Goal: Communication & Community: Participate in discussion

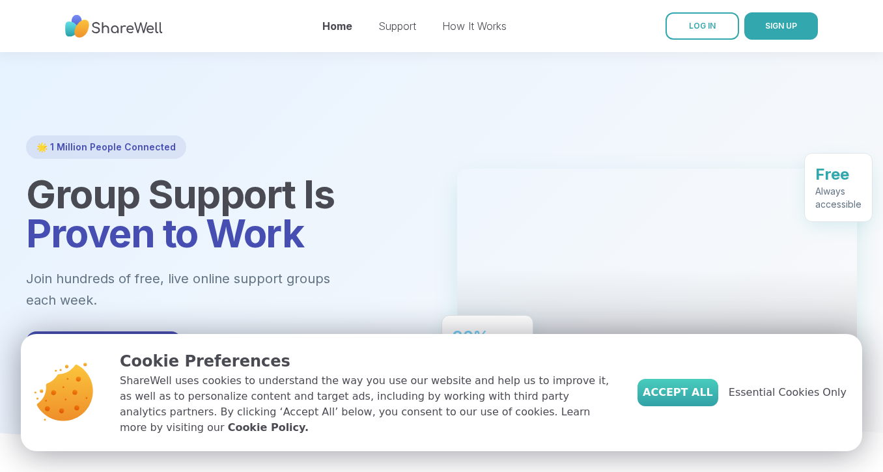
click at [689, 396] on span "Accept All" at bounding box center [678, 393] width 70 height 16
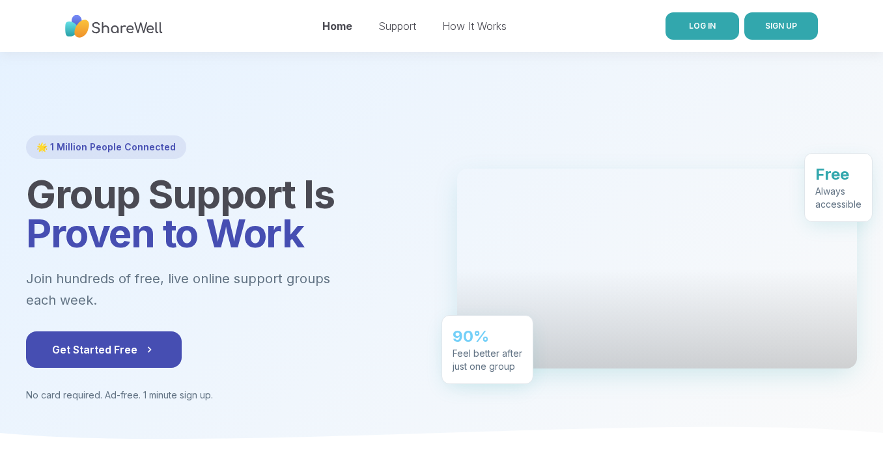
click at [719, 25] on link "LOG IN" at bounding box center [703, 25] width 74 height 27
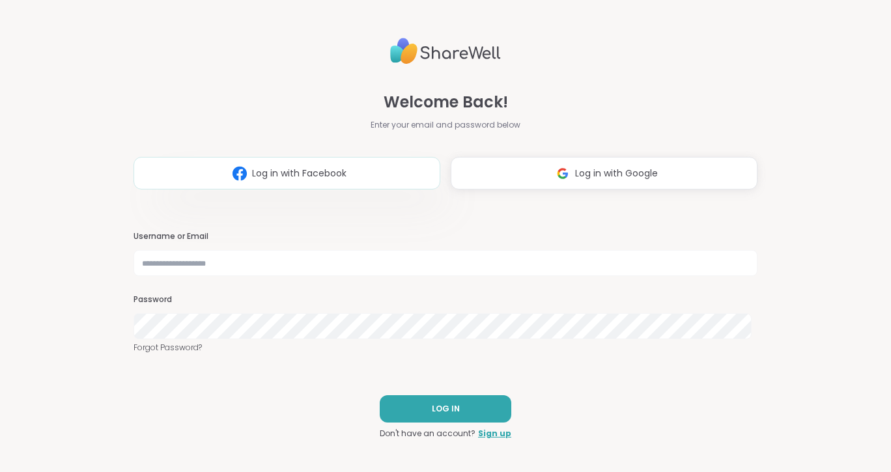
click at [253, 171] on span "Log in with Facebook" at bounding box center [299, 174] width 94 height 14
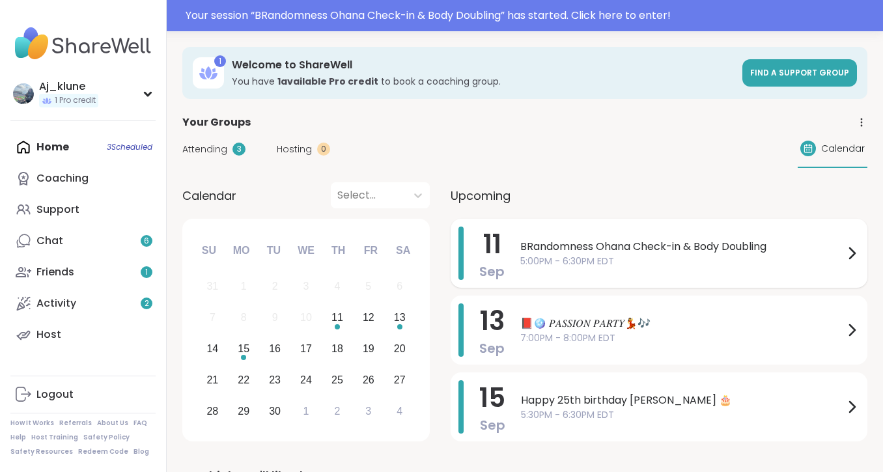
click at [633, 248] on span "BRandomness Ohana Check-in & Body Doubling" at bounding box center [683, 247] width 324 height 16
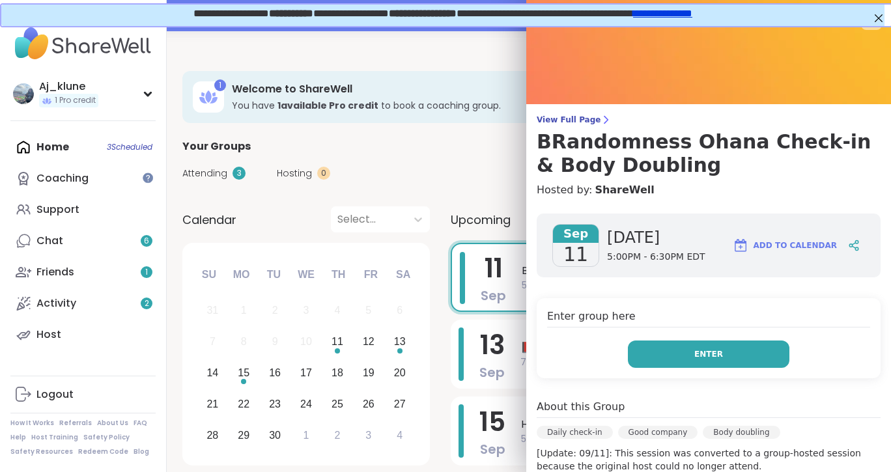
click at [703, 350] on span "Enter" at bounding box center [708, 355] width 29 height 12
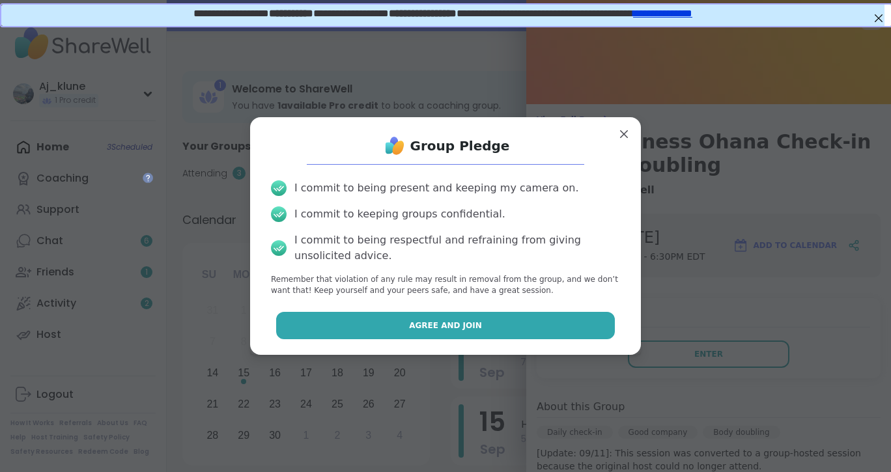
click at [507, 315] on button "Agree and Join" at bounding box center [445, 325] width 339 height 27
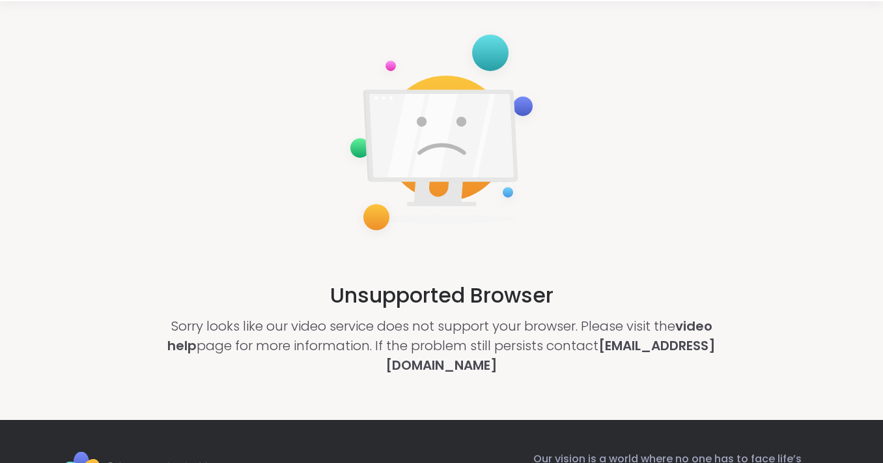
scroll to position [76, 0]
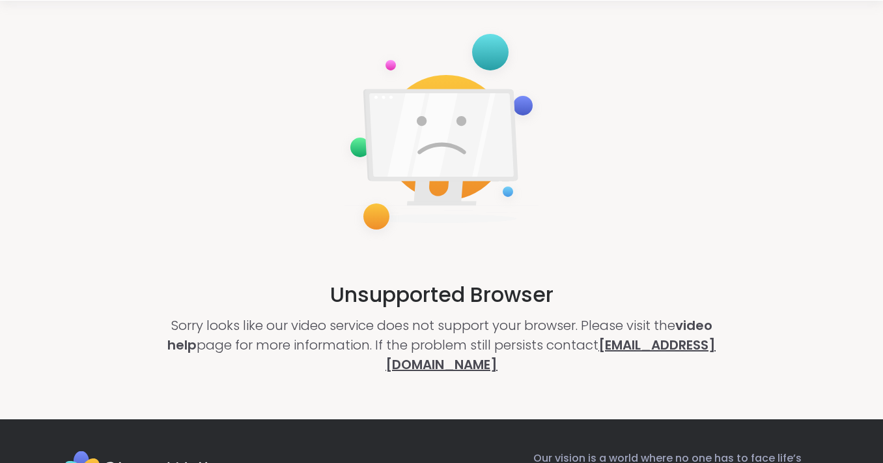
click at [450, 371] on link "[EMAIL_ADDRESS][DOMAIN_NAME]" at bounding box center [551, 355] width 330 height 38
click at [683, 137] on div "Unsupported Browser Sorry looks like our video service does not support your br…" at bounding box center [441, 199] width 883 height 397
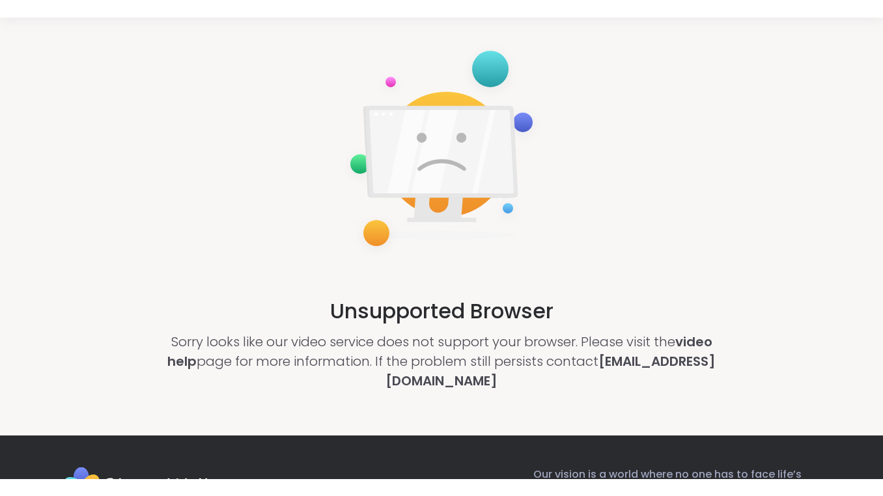
scroll to position [0, 0]
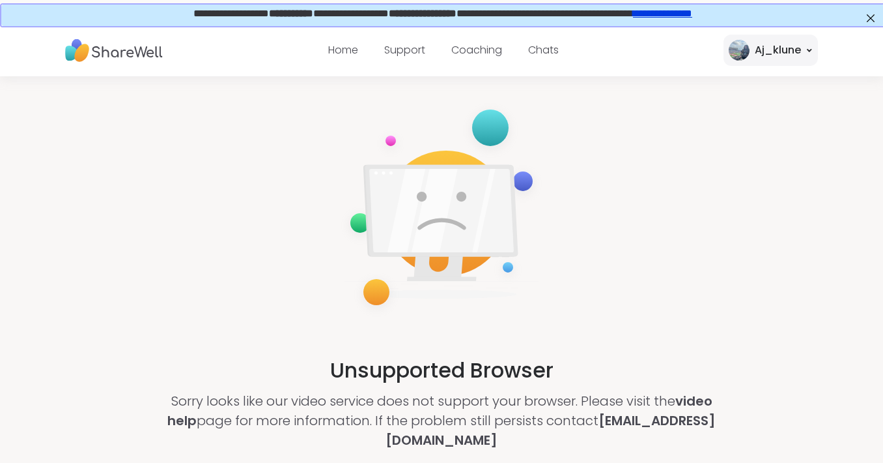
click at [691, 16] on link "**********" at bounding box center [661, 12] width 59 height 10
